Goal: Task Accomplishment & Management: Complete application form

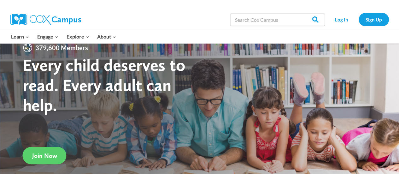
scroll to position [17, 0]
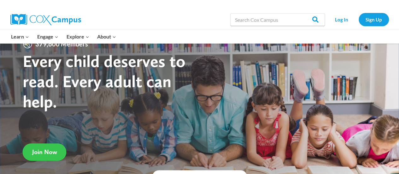
click at [43, 147] on link "Join Now" at bounding box center [45, 151] width 44 height 17
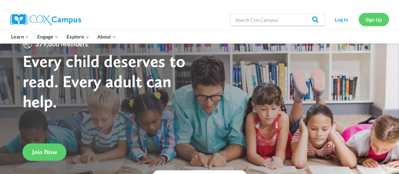
click at [371, 18] on link "Sign Up" at bounding box center [373, 19] width 30 height 13
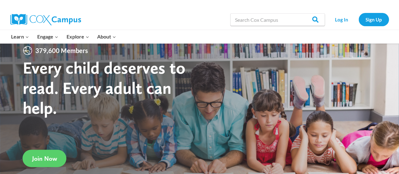
scroll to position [11, 0]
click at [338, 22] on link "Log In" at bounding box center [341, 19] width 27 height 13
